Goal: Find specific page/section: Find specific page/section

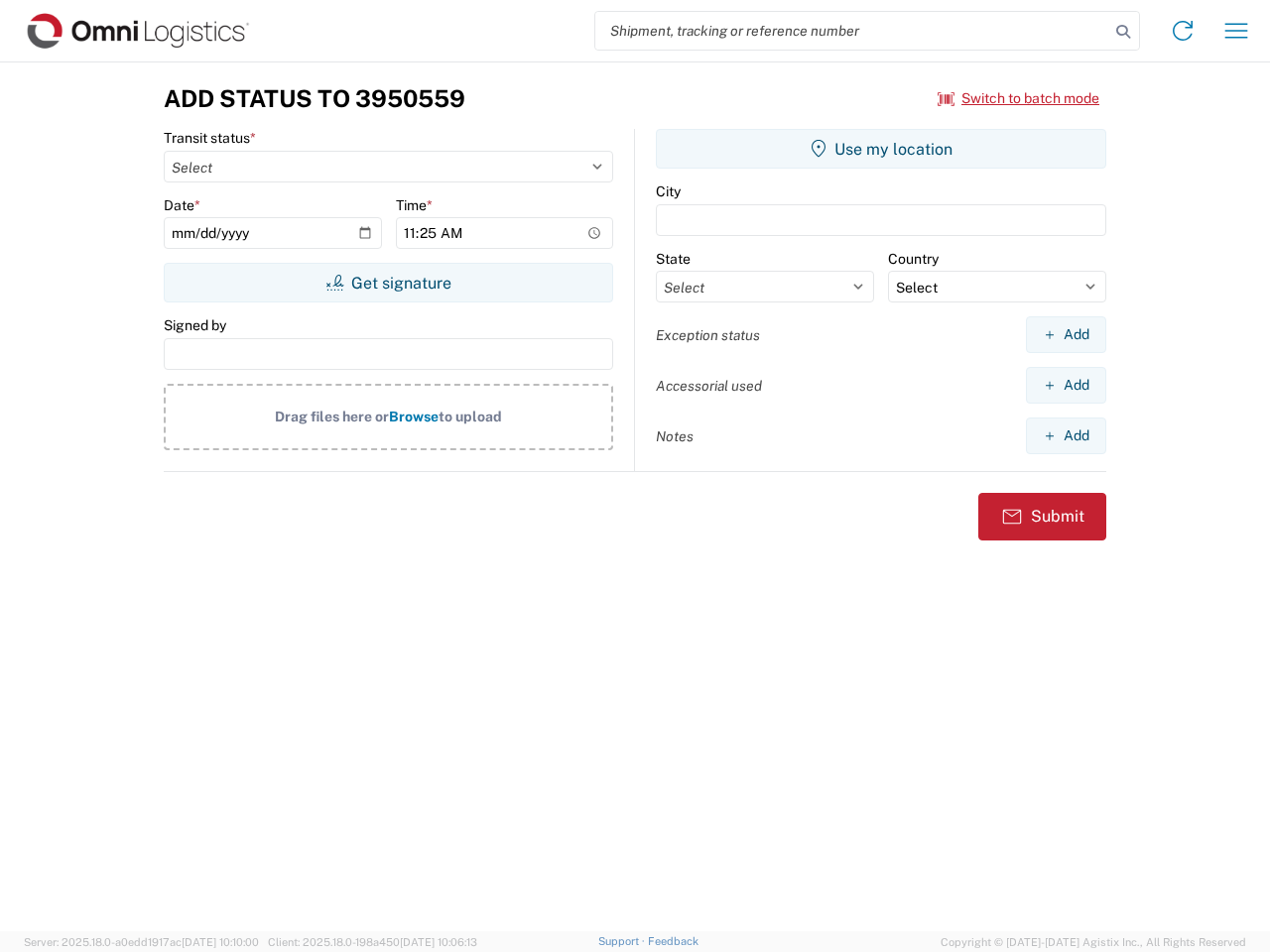
click at [852, 31] on input "search" at bounding box center [851, 31] width 513 height 38
click at [1123, 32] on icon at bounding box center [1123, 32] width 28 height 28
click at [1183, 31] on icon at bounding box center [1183, 31] width 32 height 32
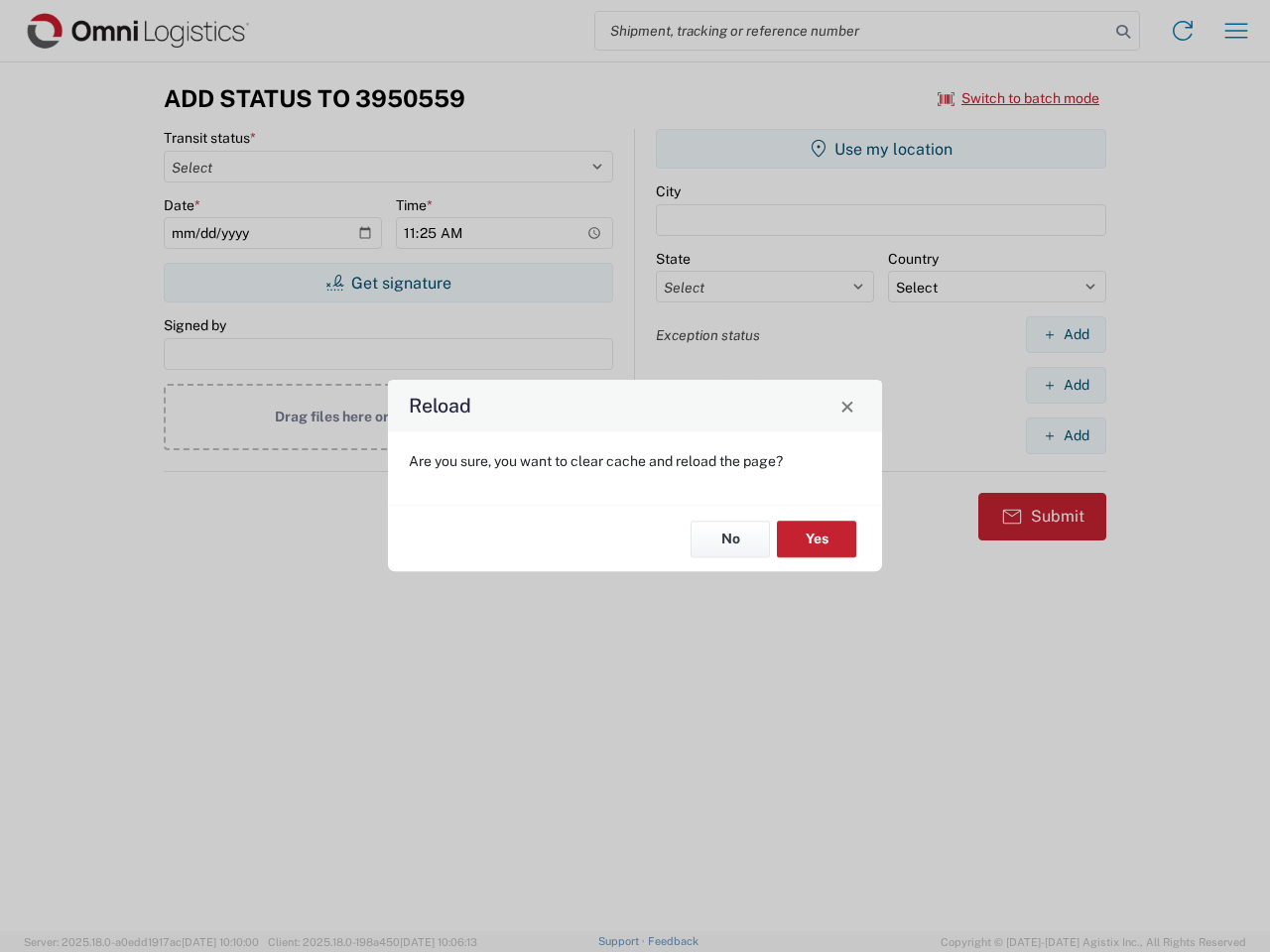
click at [1236, 31] on div "Reload Are you sure, you want to clear cache and reload the page? No Yes" at bounding box center [635, 476] width 1270 height 952
click at [1019, 98] on div "Reload Are you sure, you want to clear cache and reload the page? No Yes" at bounding box center [635, 476] width 1270 height 952
click at [388, 283] on div "Reload Are you sure, you want to clear cache and reload the page? No Yes" at bounding box center [635, 476] width 1270 height 952
click at [881, 149] on div "Reload Are you sure, you want to clear cache and reload the page? No Yes" at bounding box center [635, 476] width 1270 height 952
click at [1065, 335] on div "Reload Are you sure, you want to clear cache and reload the page? No Yes" at bounding box center [635, 476] width 1270 height 952
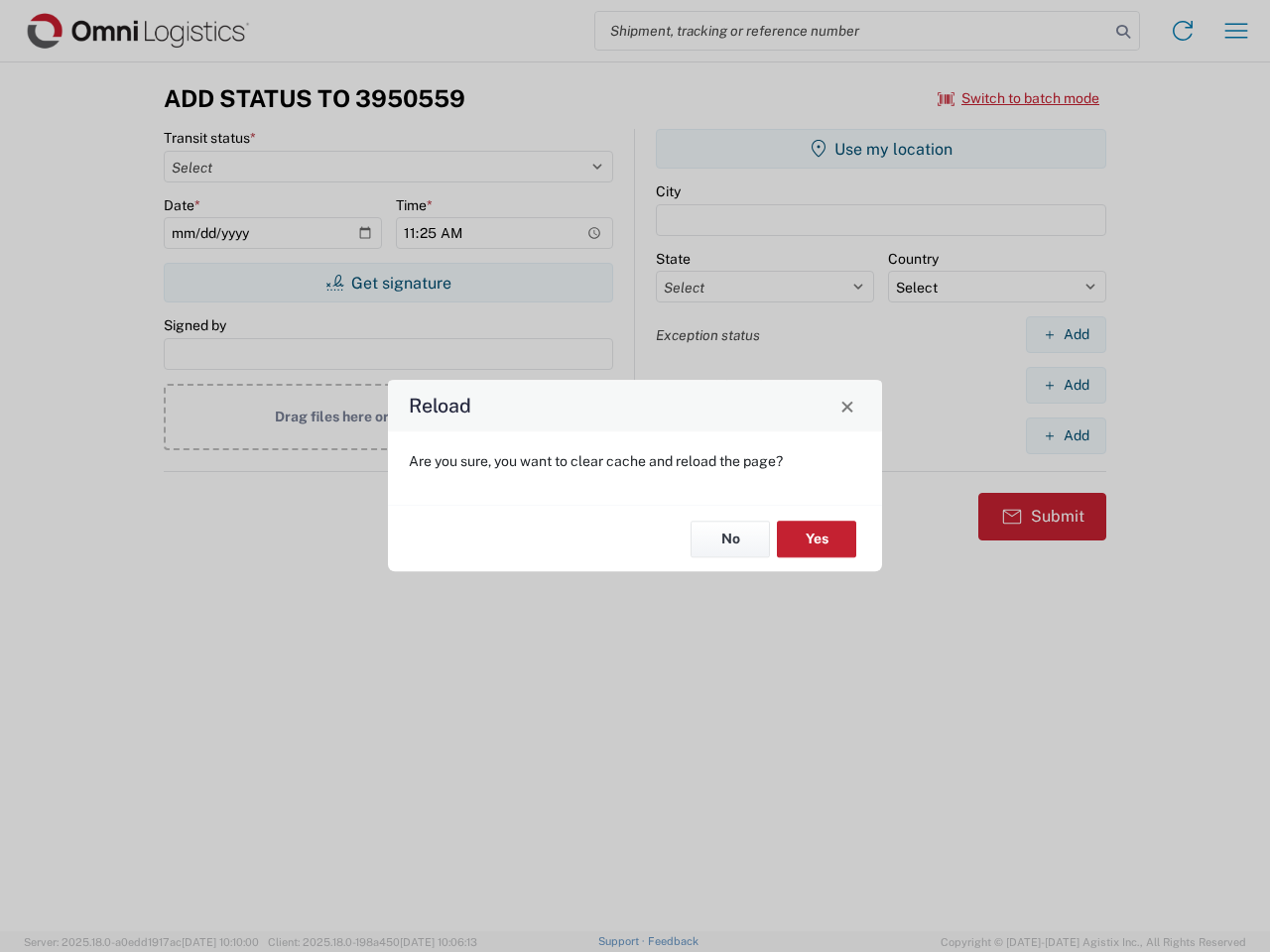
click at [1065, 385] on div "Reload Are you sure, you want to clear cache and reload the page? No Yes" at bounding box center [635, 476] width 1270 height 952
click at [1065, 436] on div "Reload Are you sure, you want to clear cache and reload the page? No Yes" at bounding box center [635, 476] width 1270 height 952
